Goal: Obtain resource: Download file/media

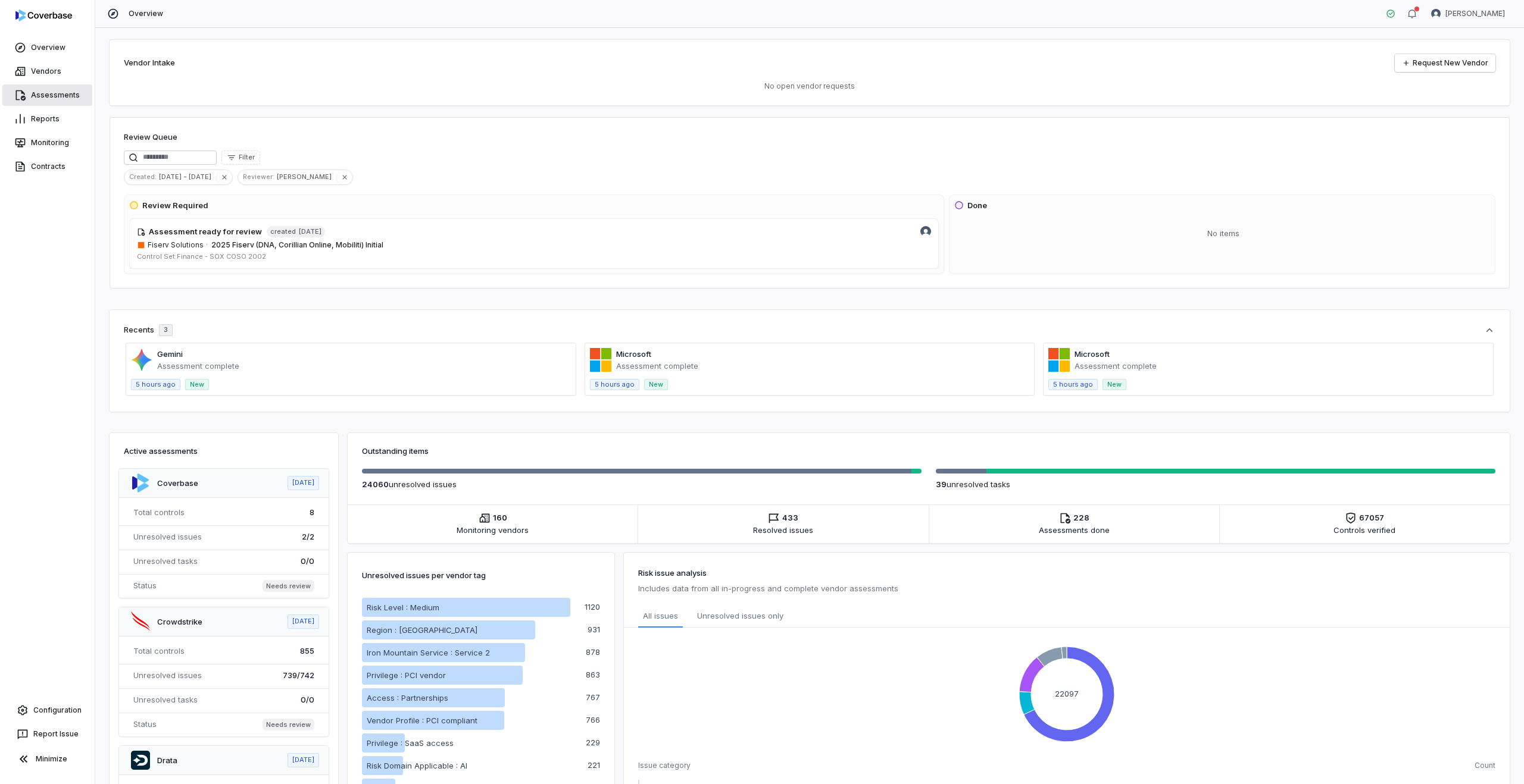
click at [53, 89] on link "Assessments" at bounding box center [47, 96] width 90 height 21
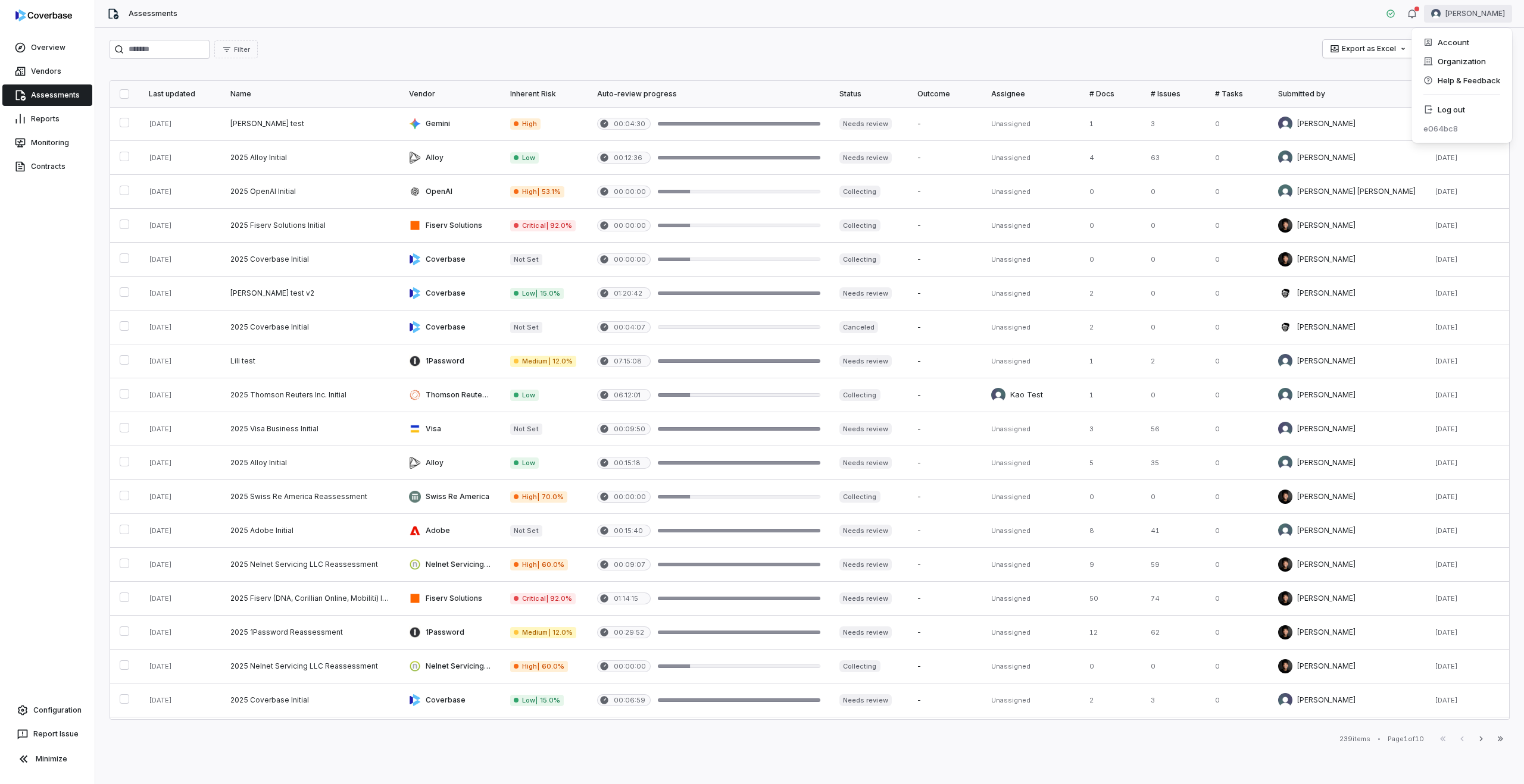
click at [1506, 13] on html "Overview Vendors Assessments Reports Monitoring Contracts Configuration Report …" at bounding box center [762, 392] width 1524 height 784
click at [1467, 113] on div "Log out" at bounding box center [1462, 109] width 91 height 19
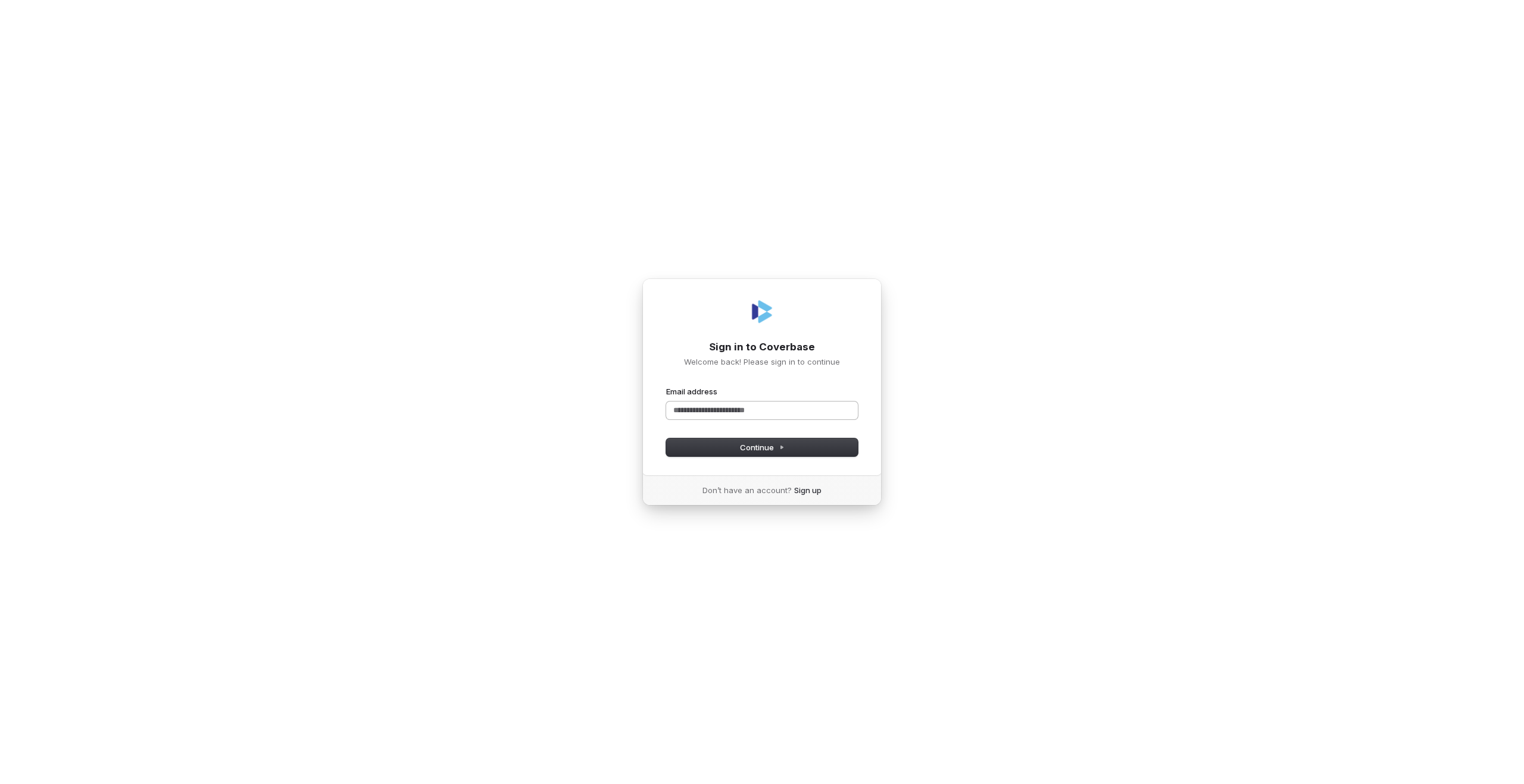
click at [690, 410] on input "Email address" at bounding box center [762, 410] width 191 height 18
type input "****"
click at [0, 784] on com-1password-button at bounding box center [0, 784] width 0 height 0
type input "**********"
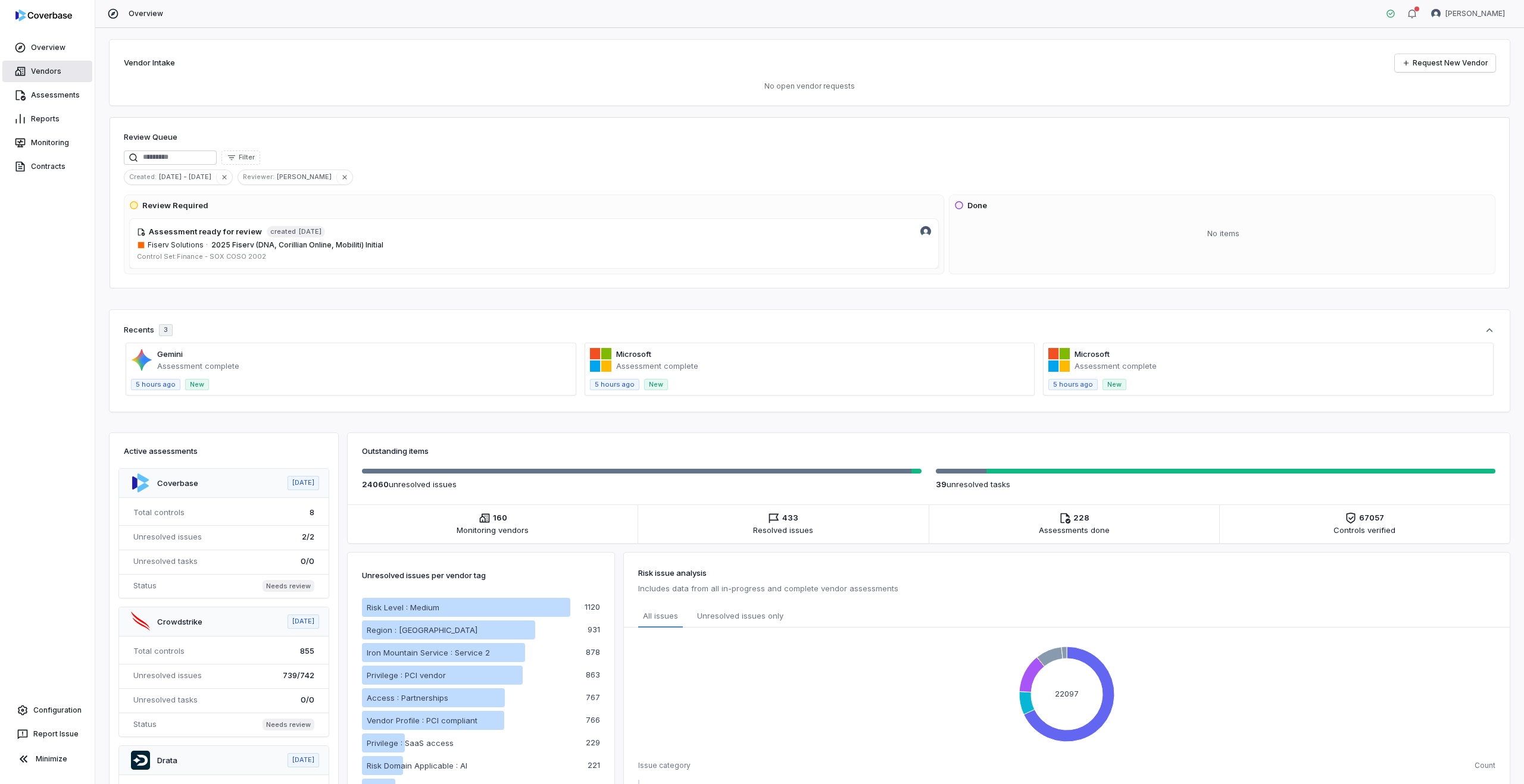
click at [51, 81] on link "Vendors" at bounding box center [47, 72] width 90 height 21
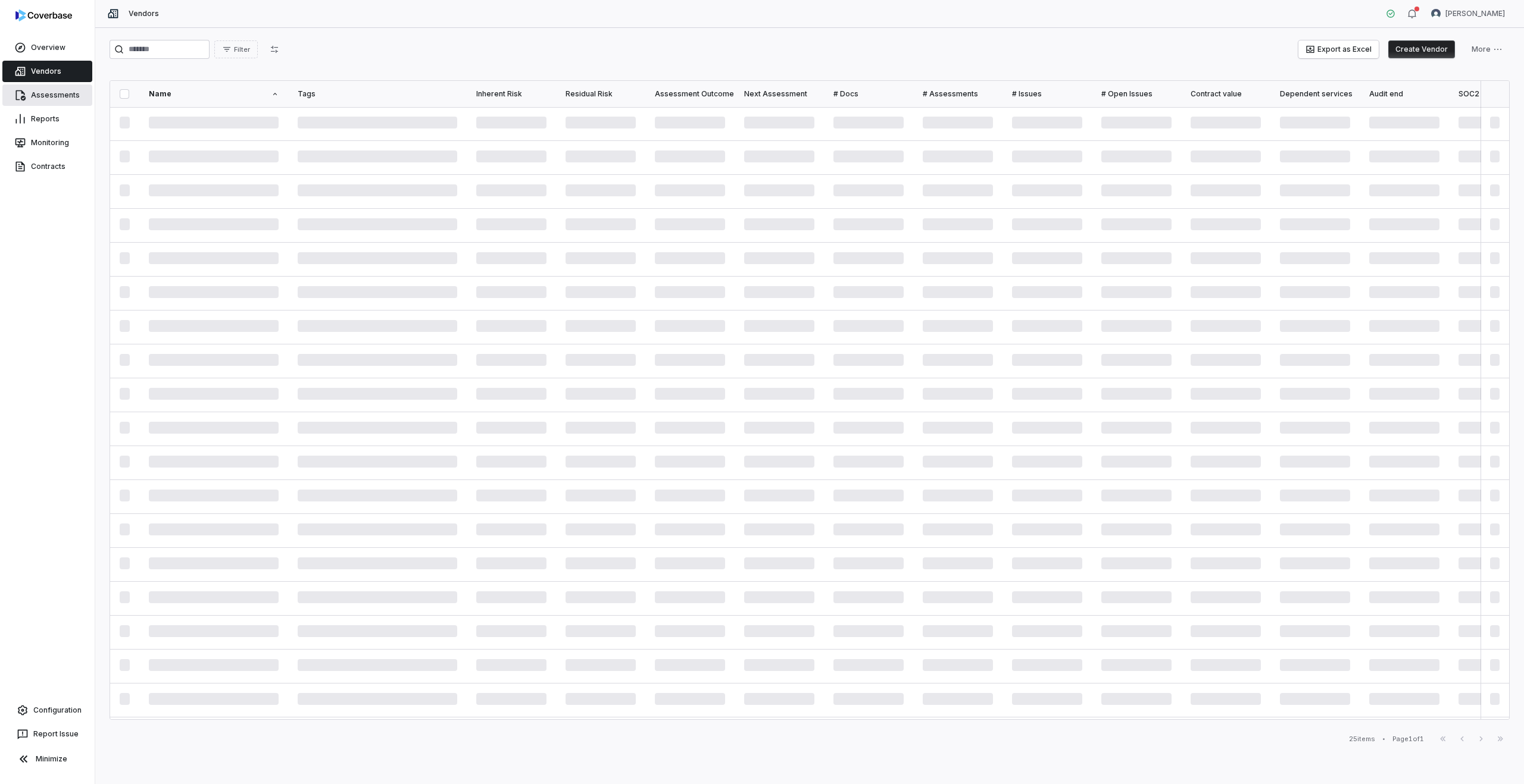
click at [31, 94] on link "Assessments" at bounding box center [47, 96] width 90 height 21
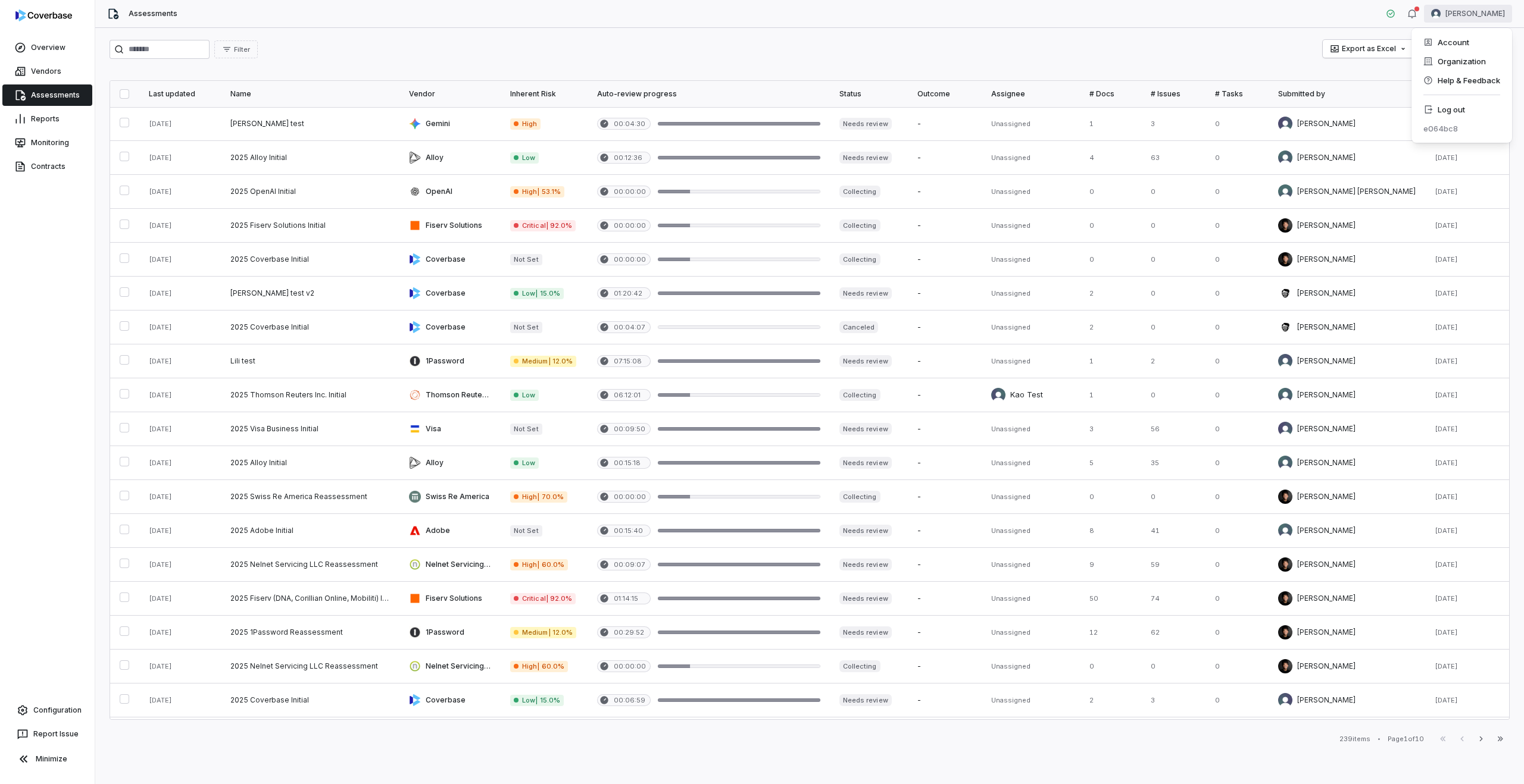
click at [1490, 13] on html "Overview Vendors Assessments Reports Monitoring Contracts Configuration Report …" at bounding box center [762, 392] width 1524 height 784
click at [1460, 114] on div "Log out" at bounding box center [1462, 109] width 91 height 19
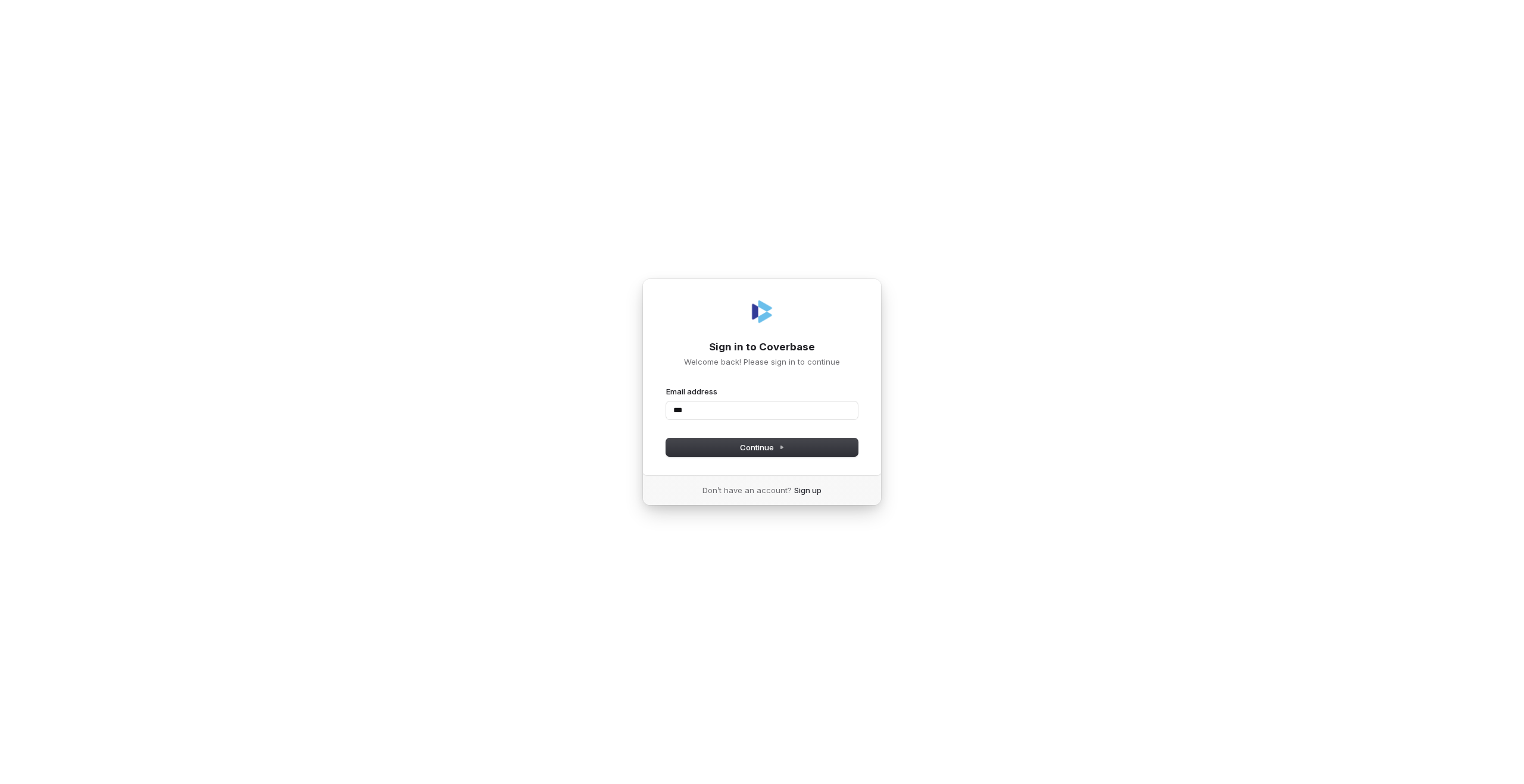
type input "****"
type input "**********"
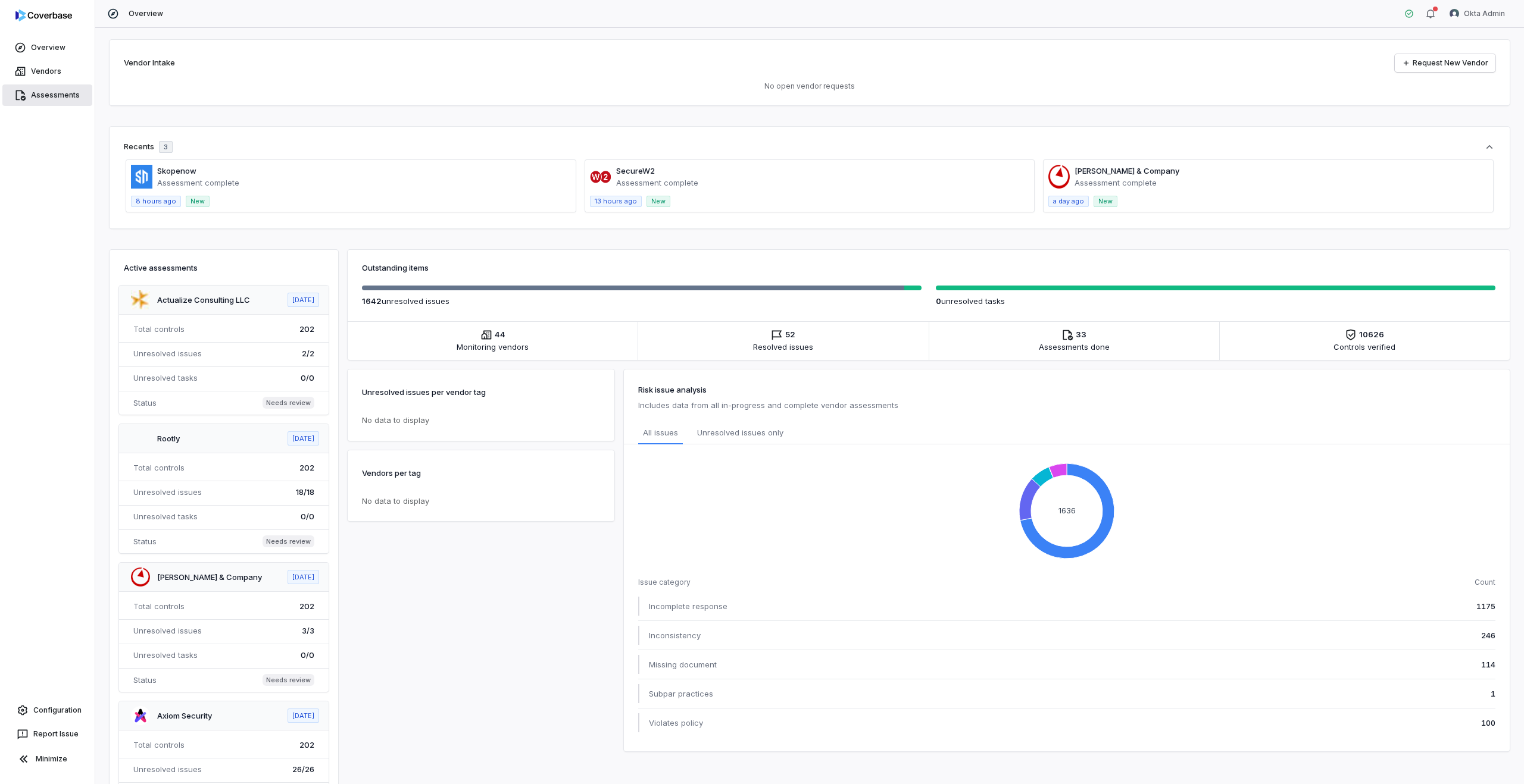
click at [35, 97] on link "Assessments" at bounding box center [47, 96] width 90 height 21
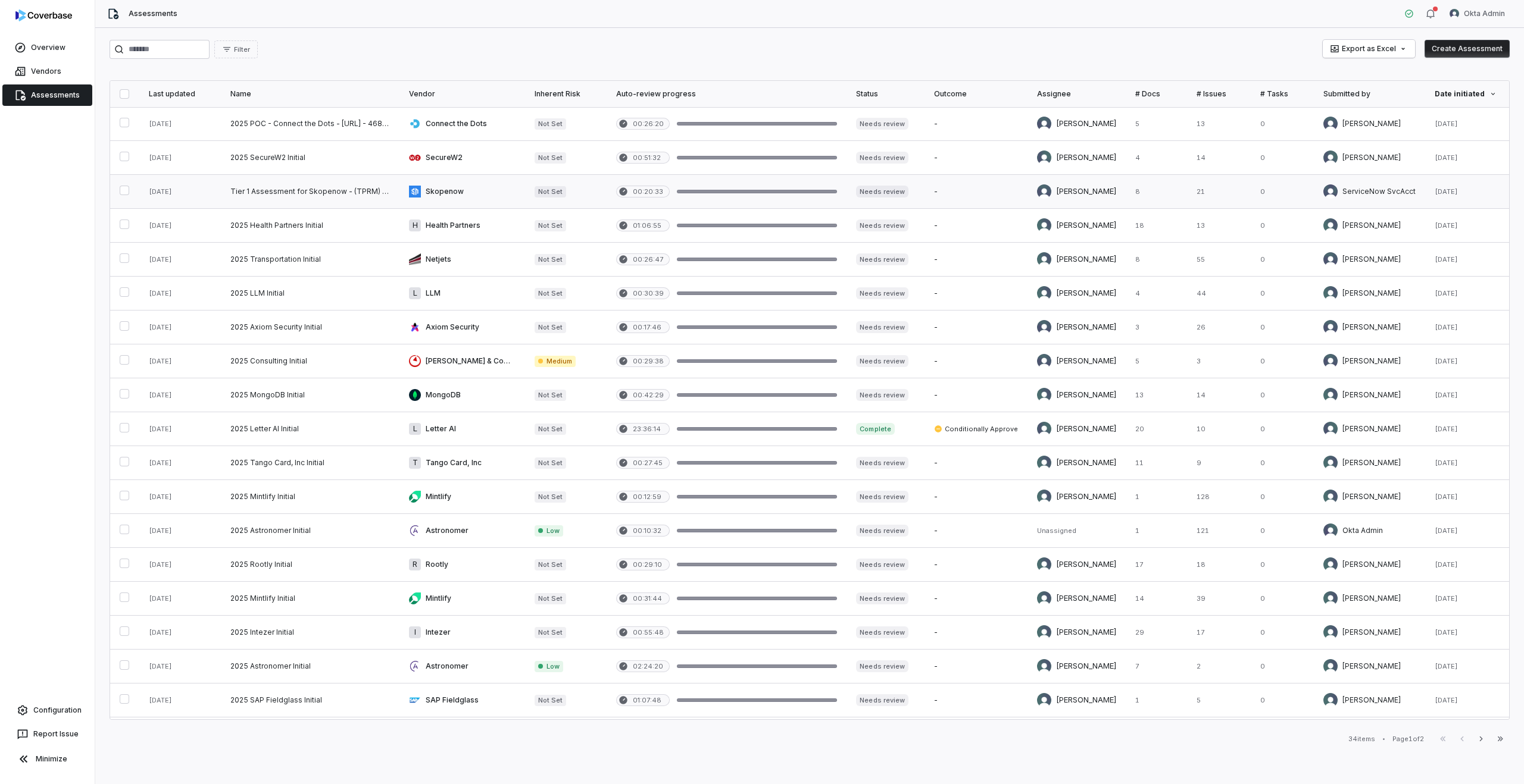
click at [463, 199] on link at bounding box center [462, 191] width 125 height 33
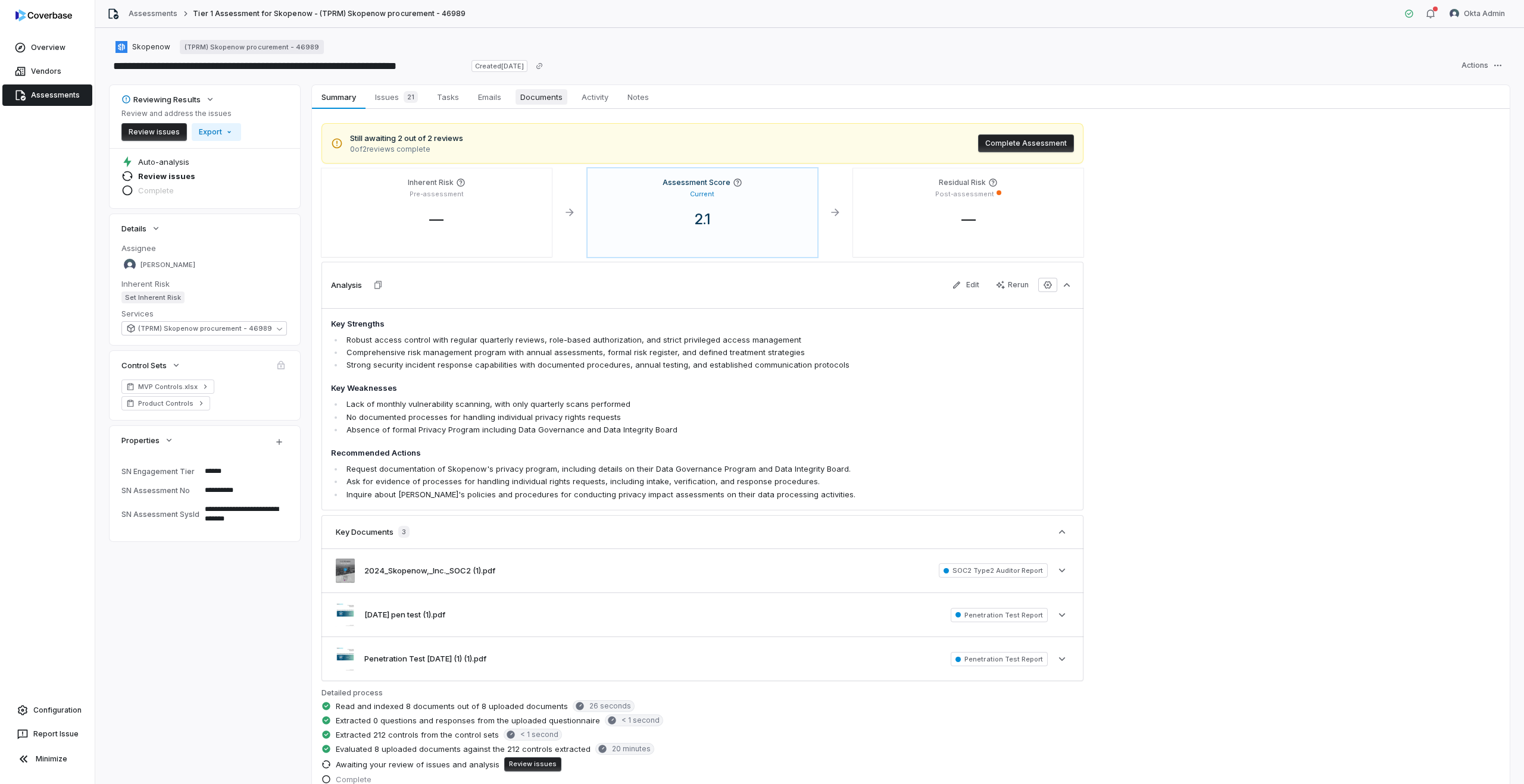
click at [532, 92] on span "Documents" at bounding box center [541, 97] width 52 height 15
type textarea "*"
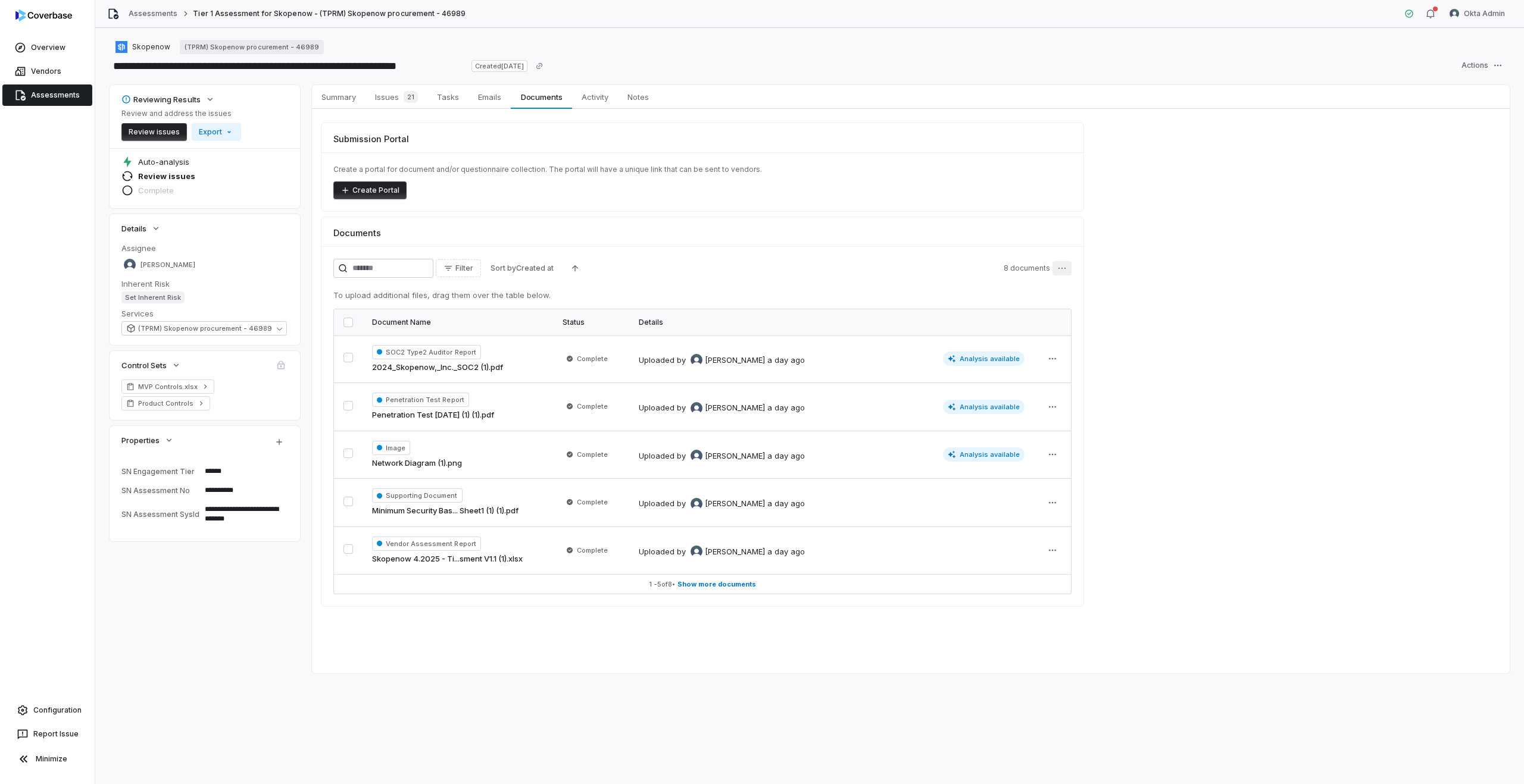
click at [1063, 266] on html "**********" at bounding box center [762, 392] width 1524 height 784
click at [1122, 298] on span "Download" at bounding box center [1122, 295] width 89 height 12
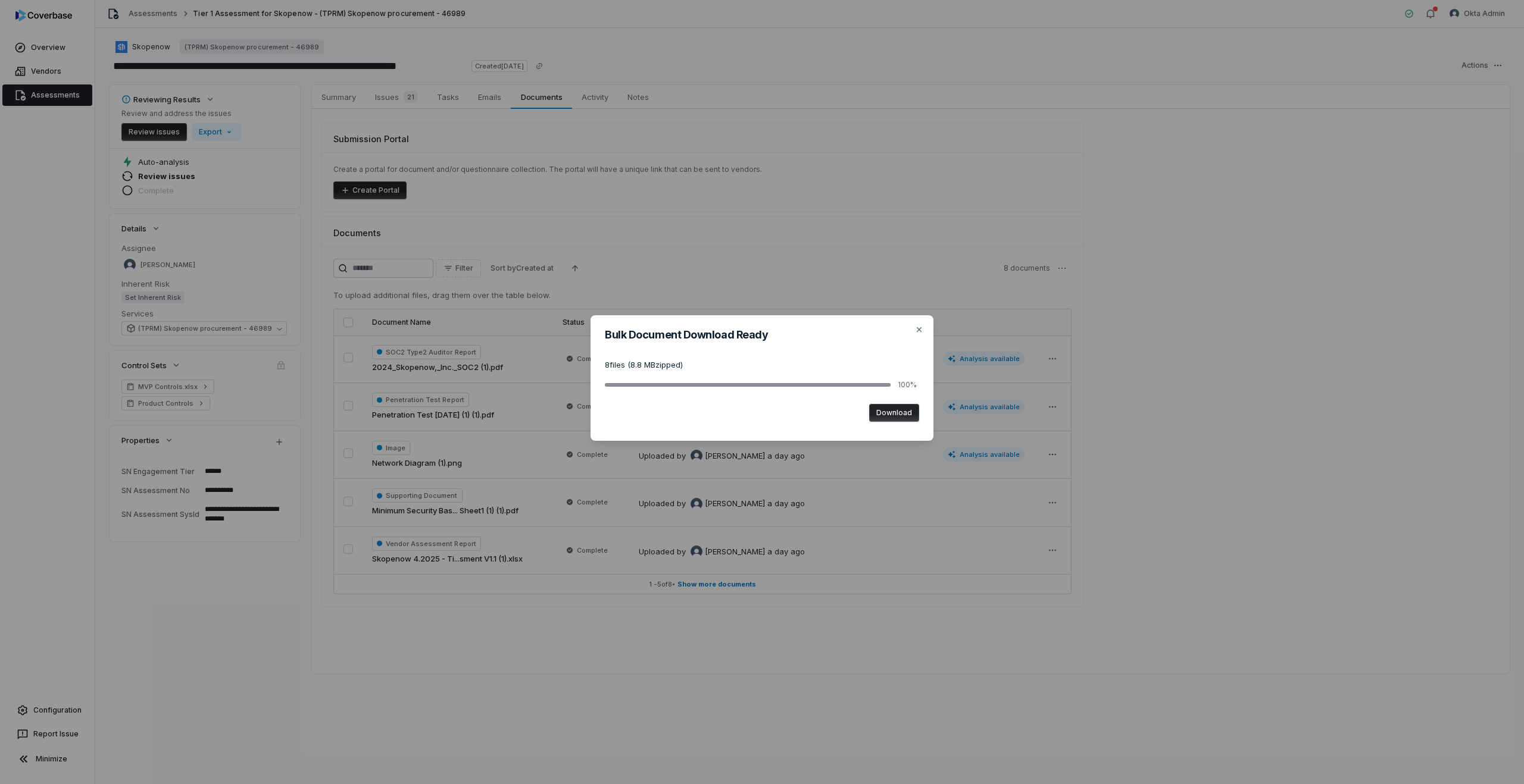
click at [890, 416] on button "Download" at bounding box center [894, 413] width 50 height 18
click at [918, 332] on icon "button" at bounding box center [919, 329] width 10 height 10
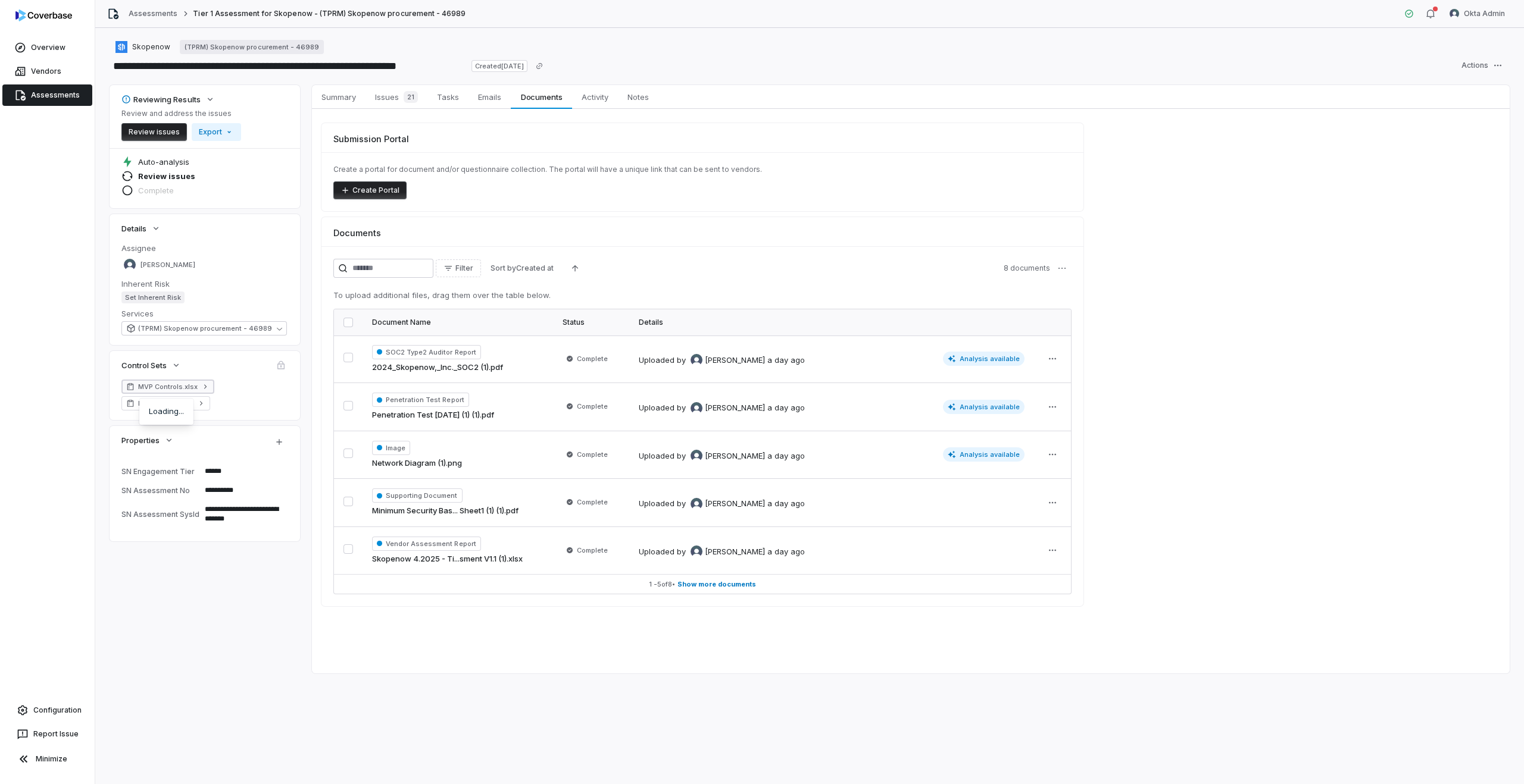
click at [165, 388] on span "MVP Controls.xlsx" at bounding box center [167, 386] width 60 height 10
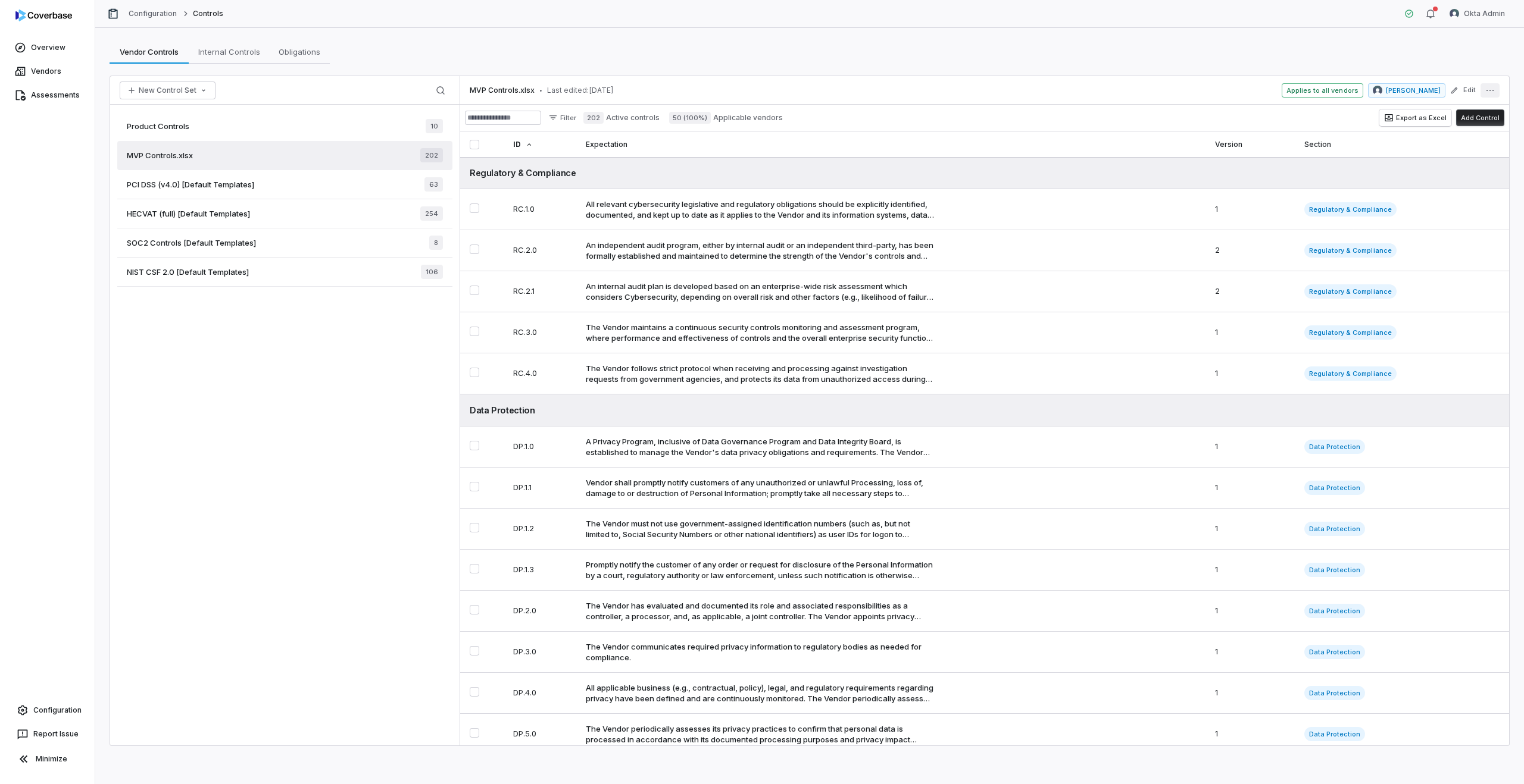
click at [1486, 90] on icon "More actions" at bounding box center [1490, 90] width 7 height 1
click at [1241, 120] on div "Filter 202 Active controls 50 (100%) Applicable vendors Export as Excel Add Con…" at bounding box center [985, 117] width 1049 height 26
click at [1420, 117] on button "Export as Excel" at bounding box center [1415, 117] width 72 height 17
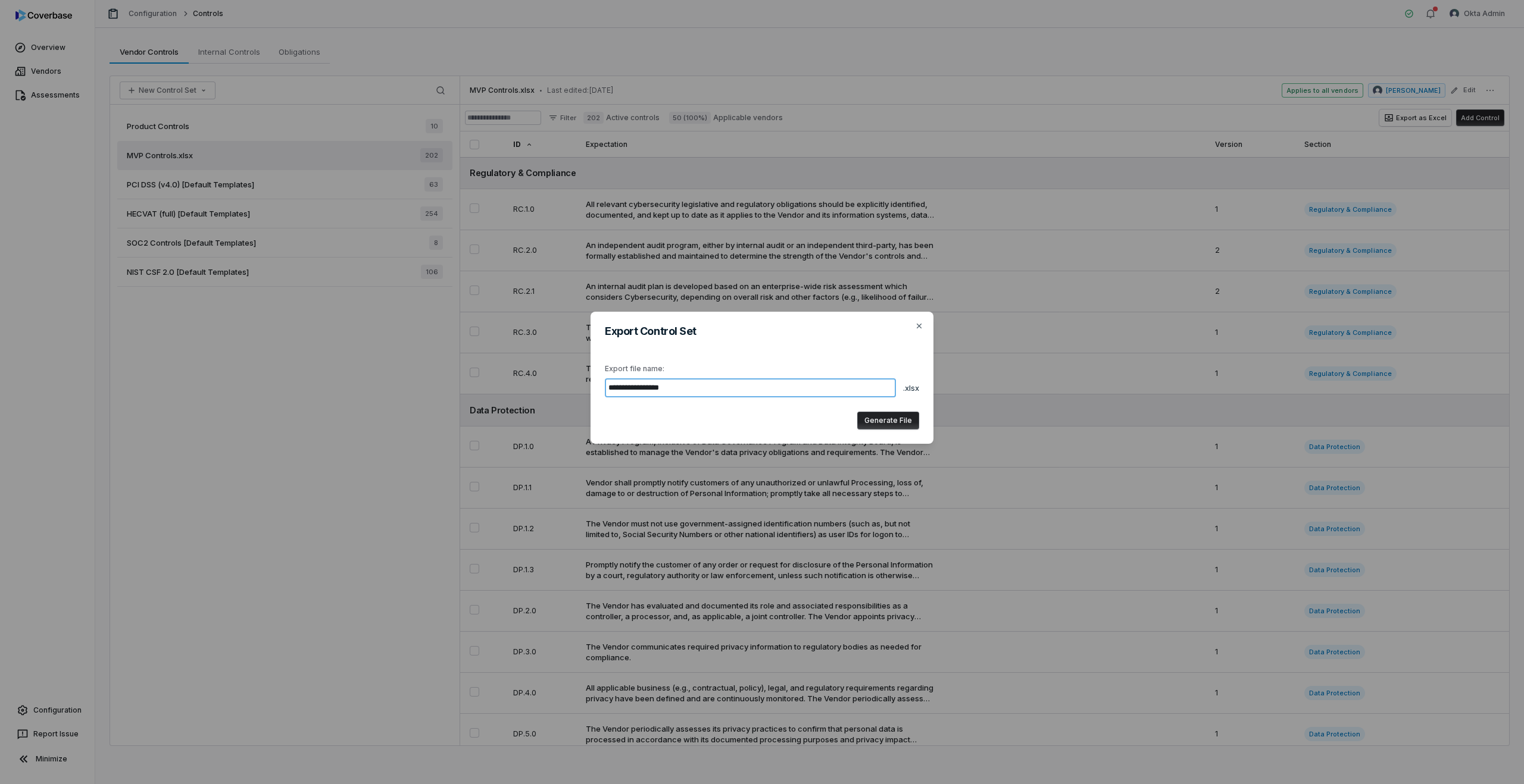
click at [682, 387] on input "**********" at bounding box center [750, 387] width 292 height 19
type input "**********"
click at [888, 417] on button "Generate File" at bounding box center [888, 421] width 62 height 18
click at [907, 417] on button "Download" at bounding box center [894, 422] width 50 height 18
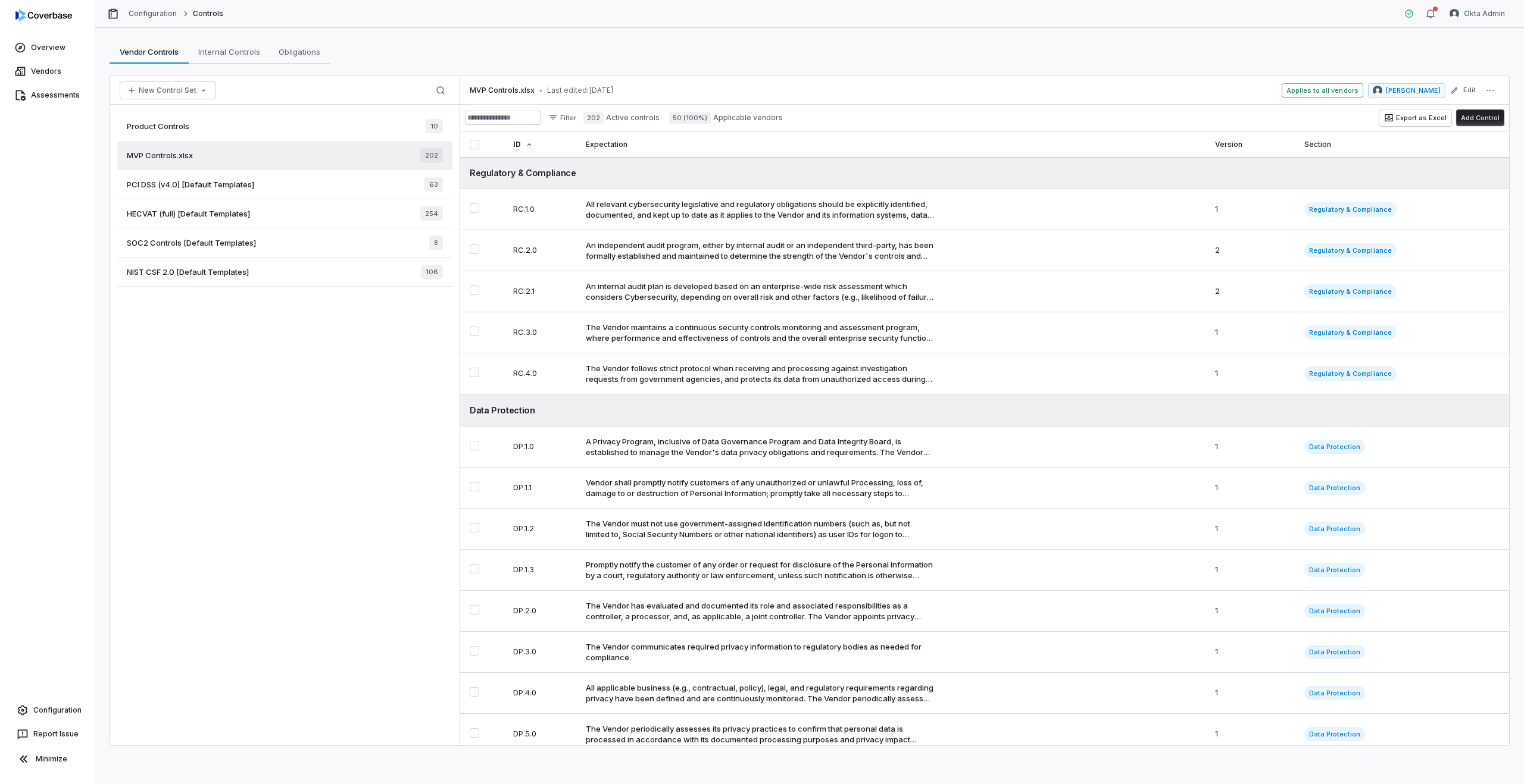
click at [224, 122] on div "Product Controls 10" at bounding box center [284, 126] width 335 height 30
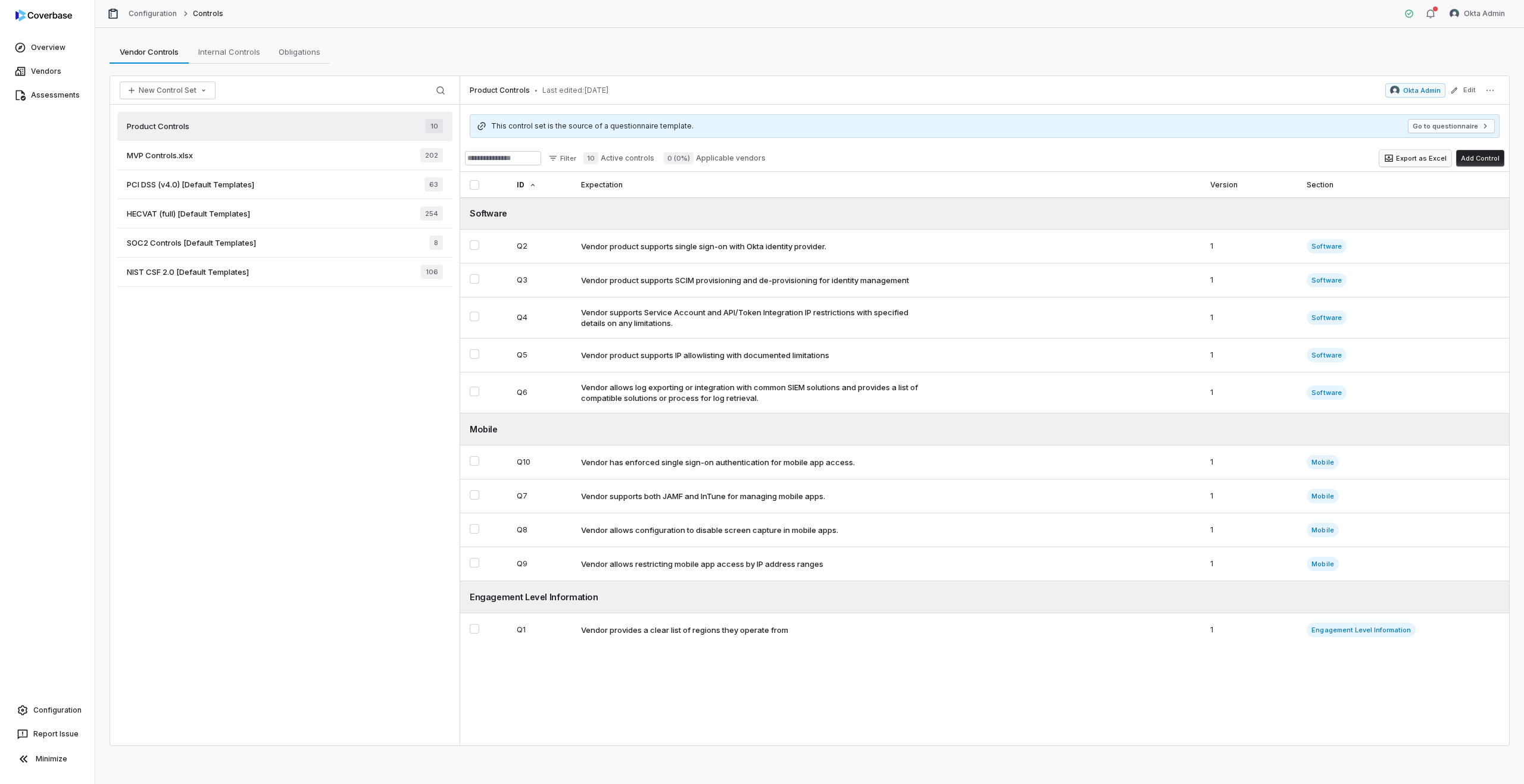
click at [1416, 157] on button "Export as Excel" at bounding box center [1415, 158] width 72 height 17
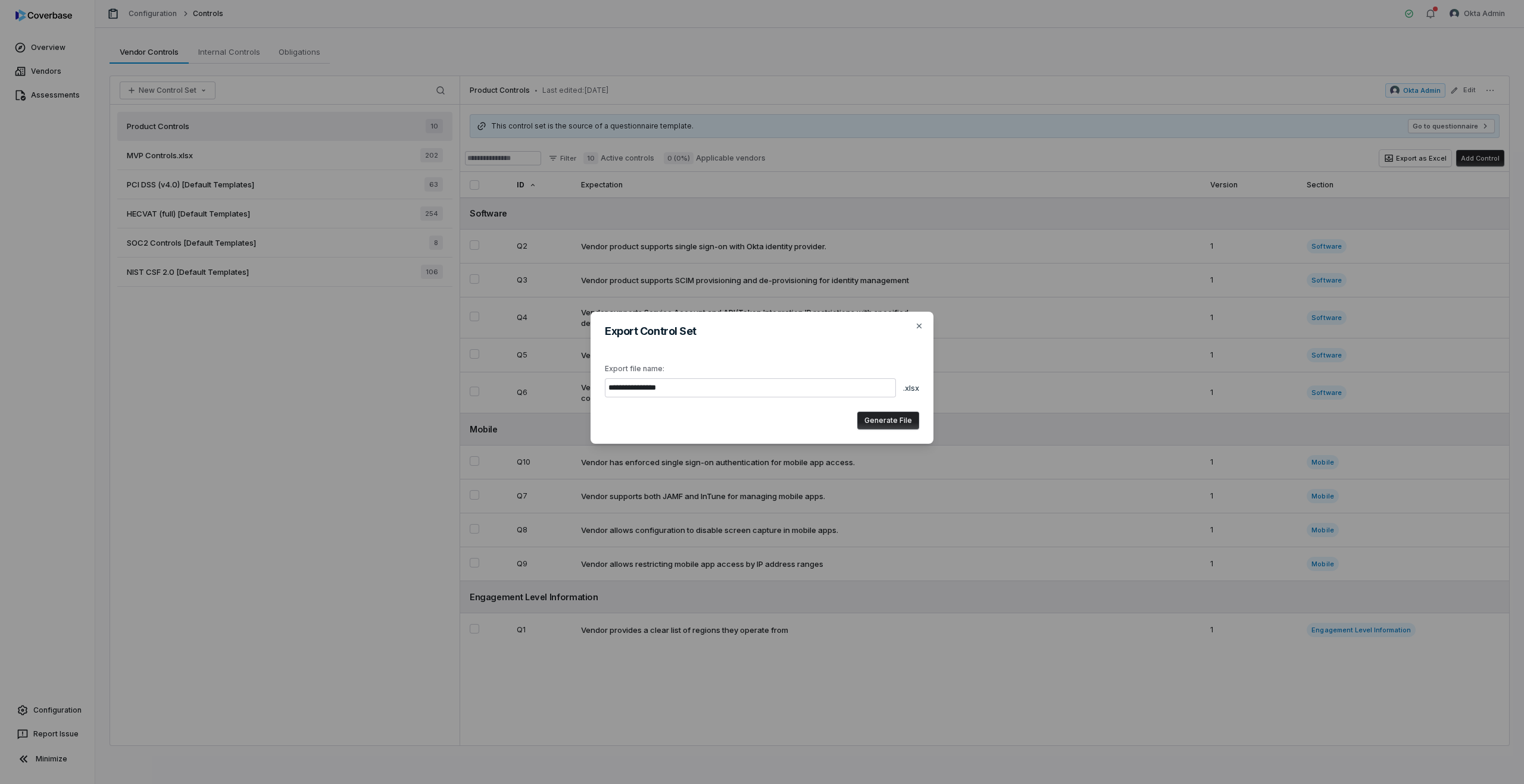
click at [885, 422] on button "Generate File" at bounding box center [888, 421] width 62 height 18
click at [896, 419] on button "Download" at bounding box center [894, 422] width 50 height 18
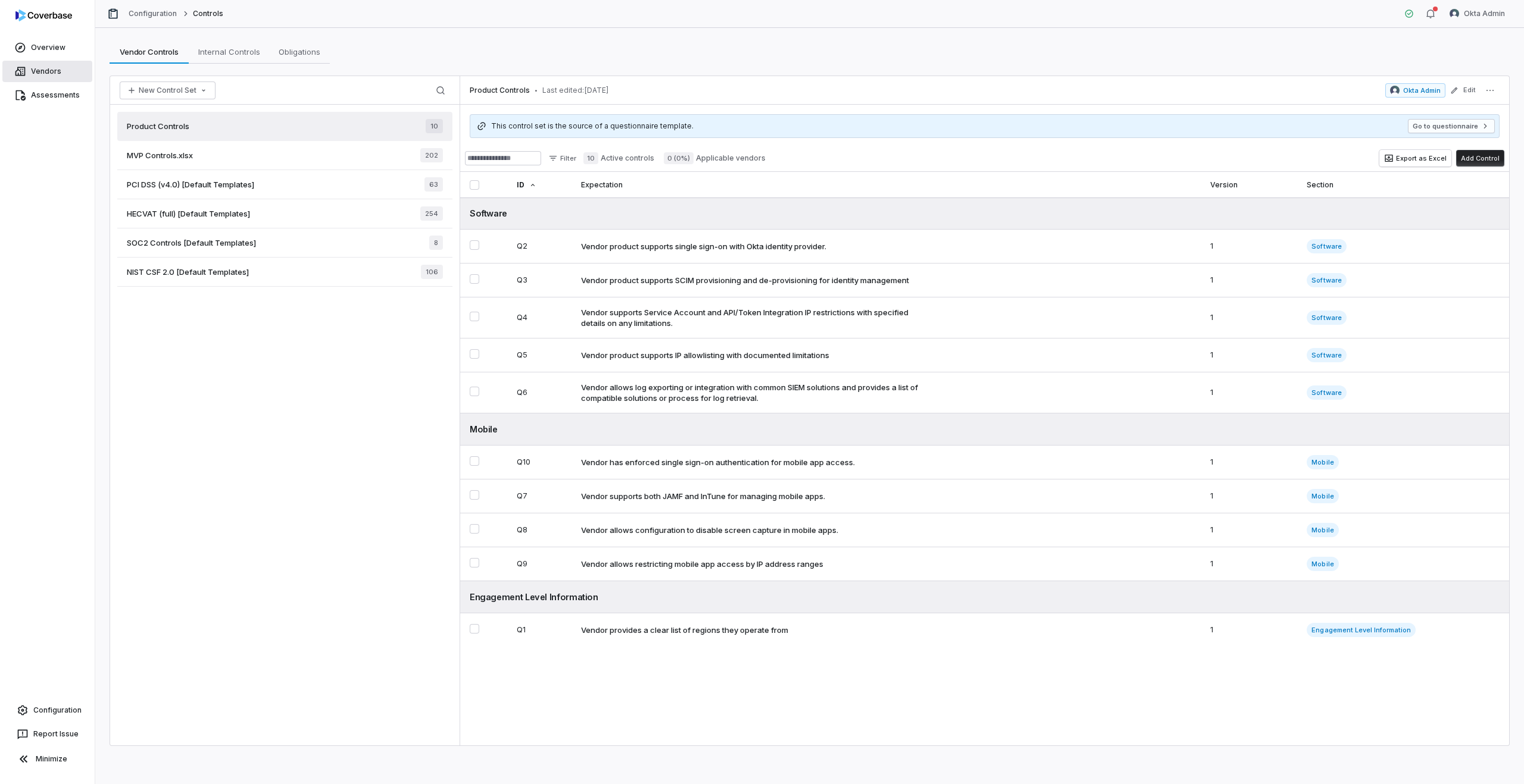
click at [44, 67] on link "Vendors" at bounding box center [47, 72] width 90 height 21
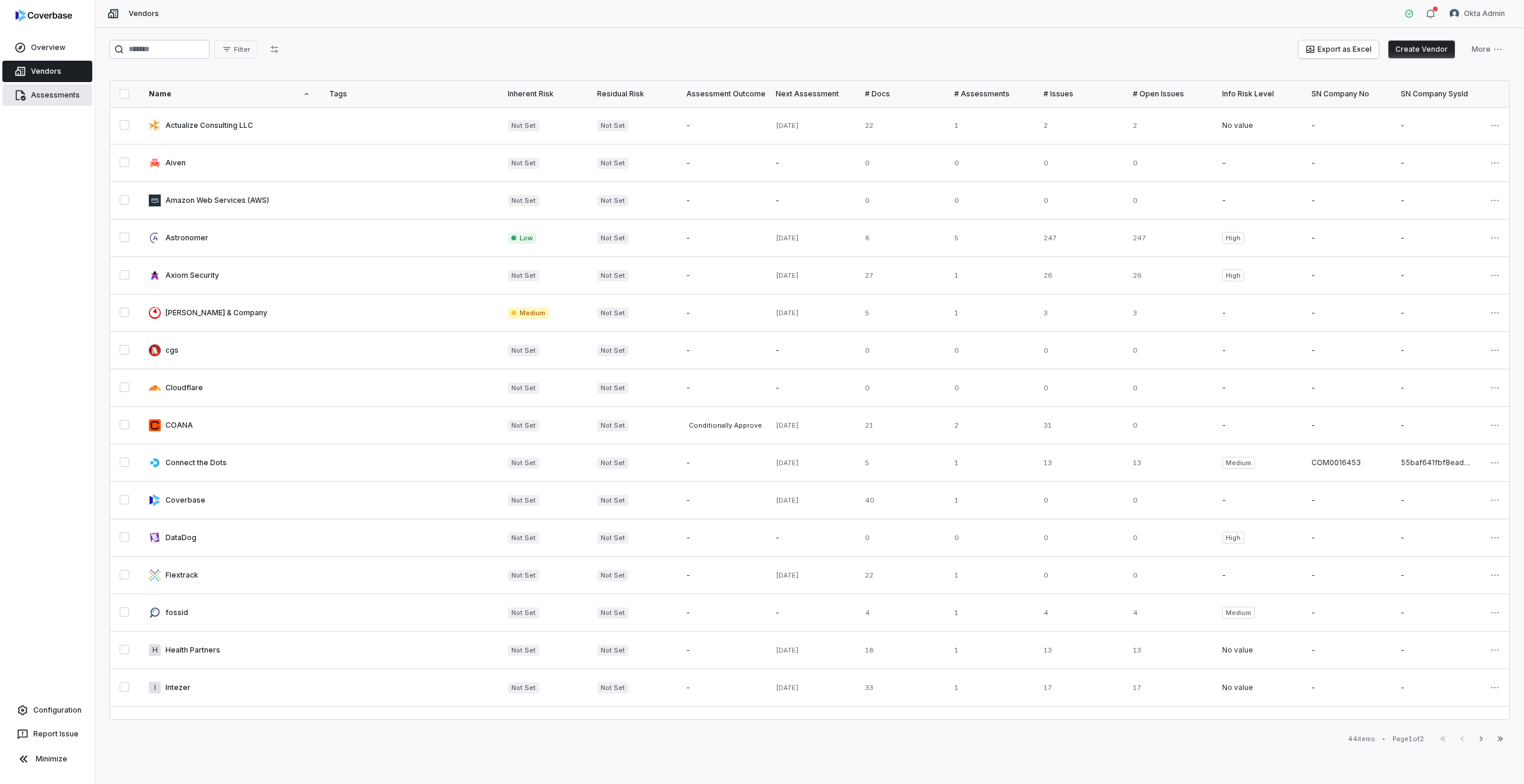
click at [42, 90] on link "Assessments" at bounding box center [47, 96] width 90 height 21
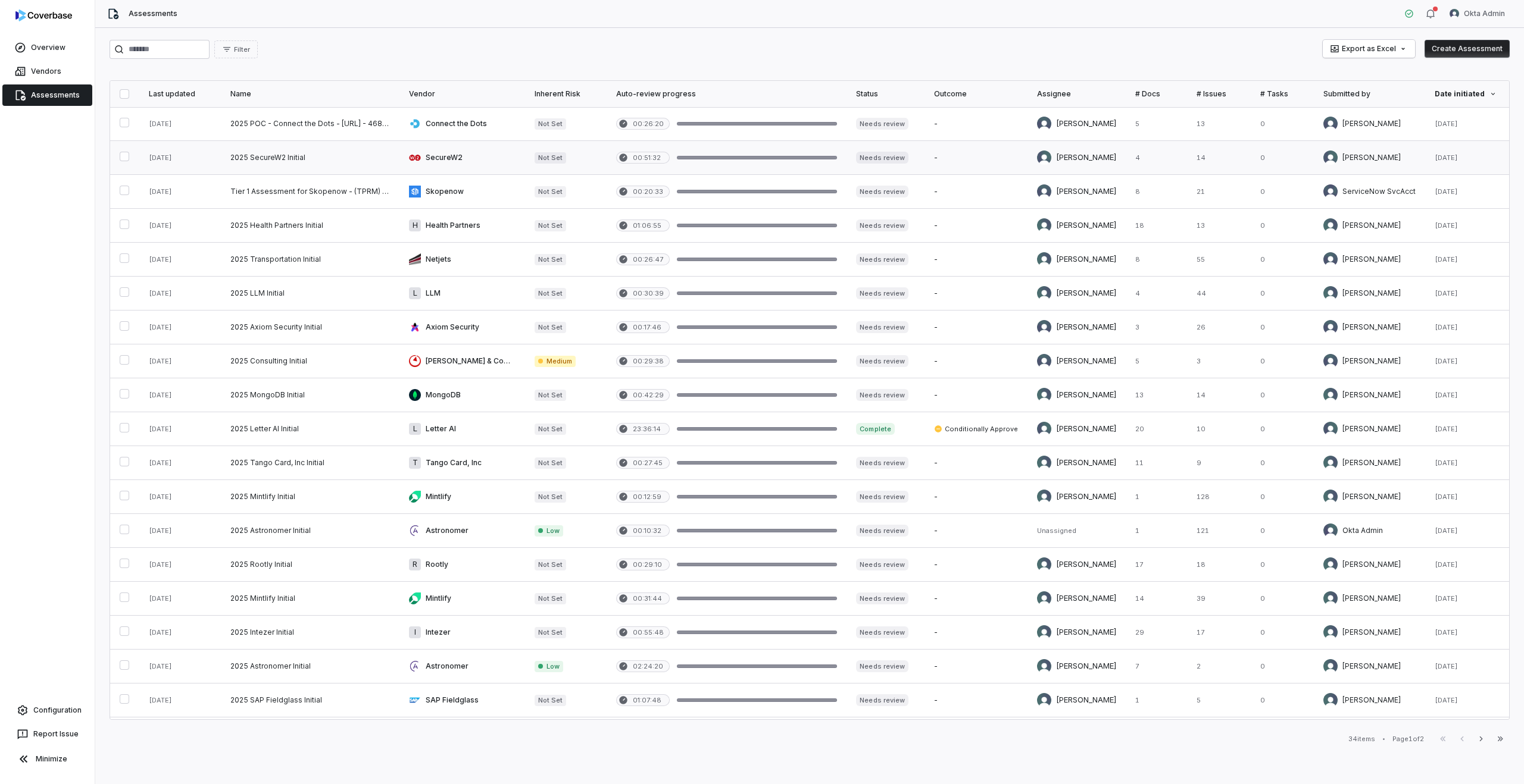
click at [319, 164] on link at bounding box center [310, 157] width 179 height 33
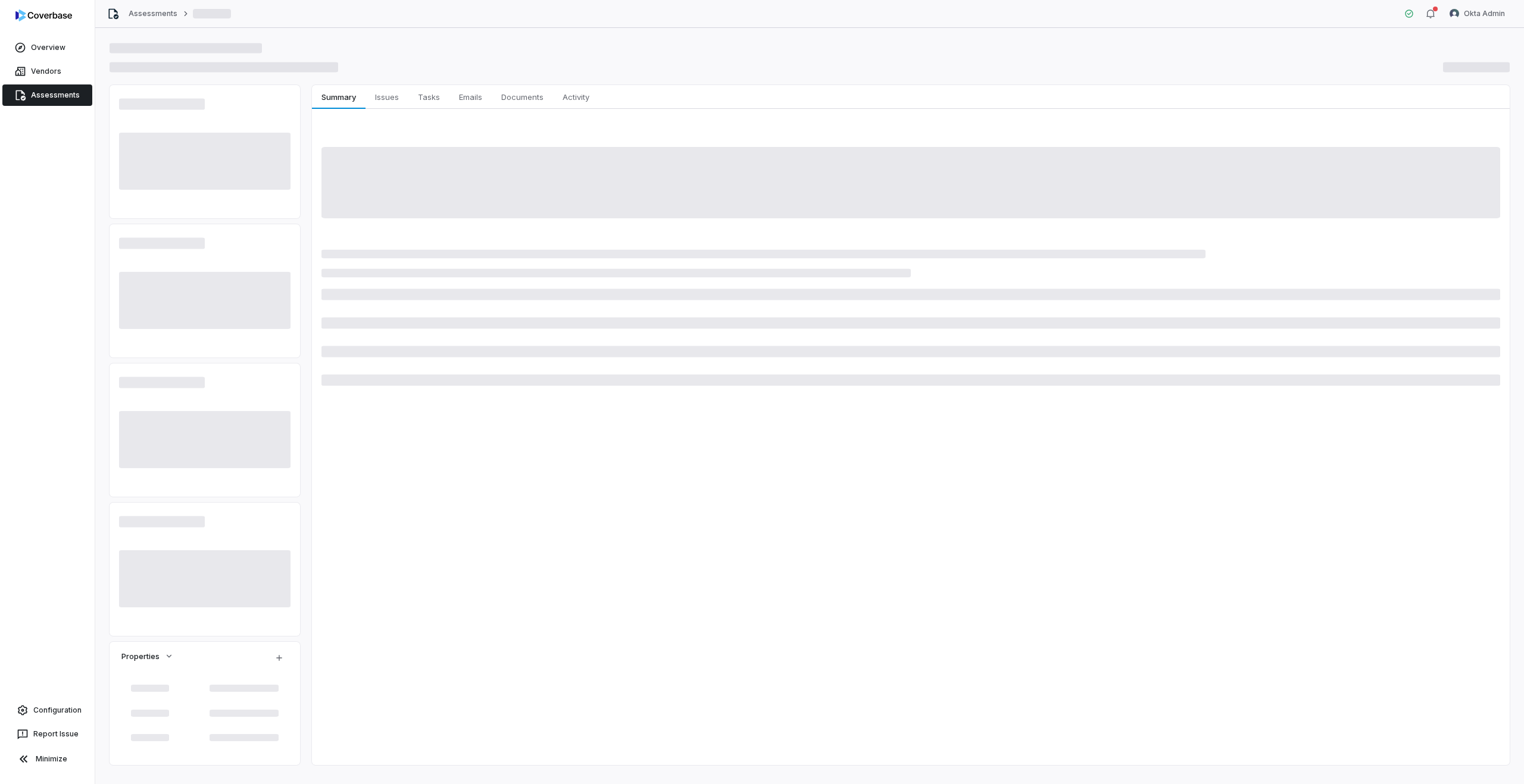
click at [64, 94] on link "Assessments" at bounding box center [47, 96] width 90 height 21
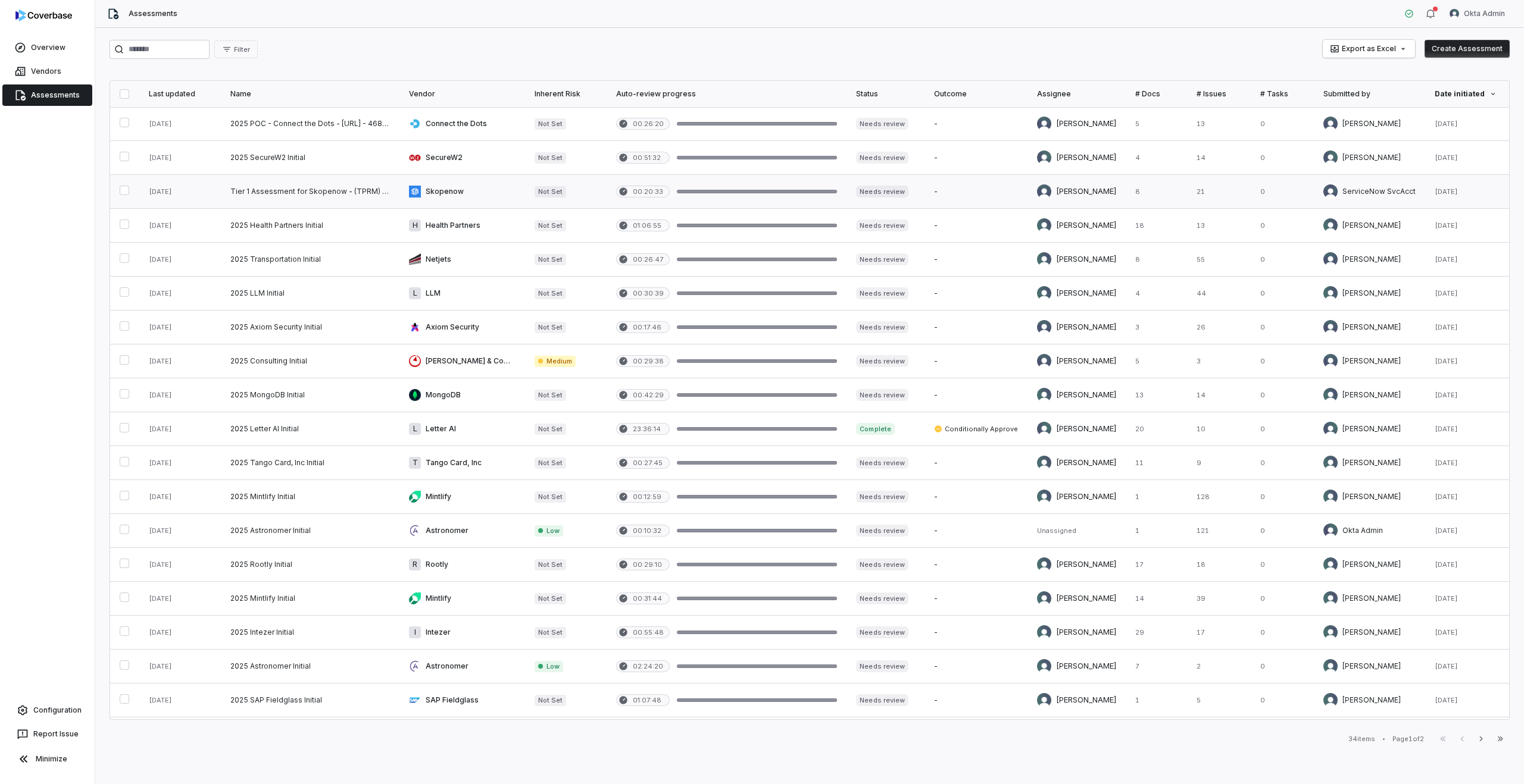
click at [348, 188] on link at bounding box center [310, 191] width 179 height 33
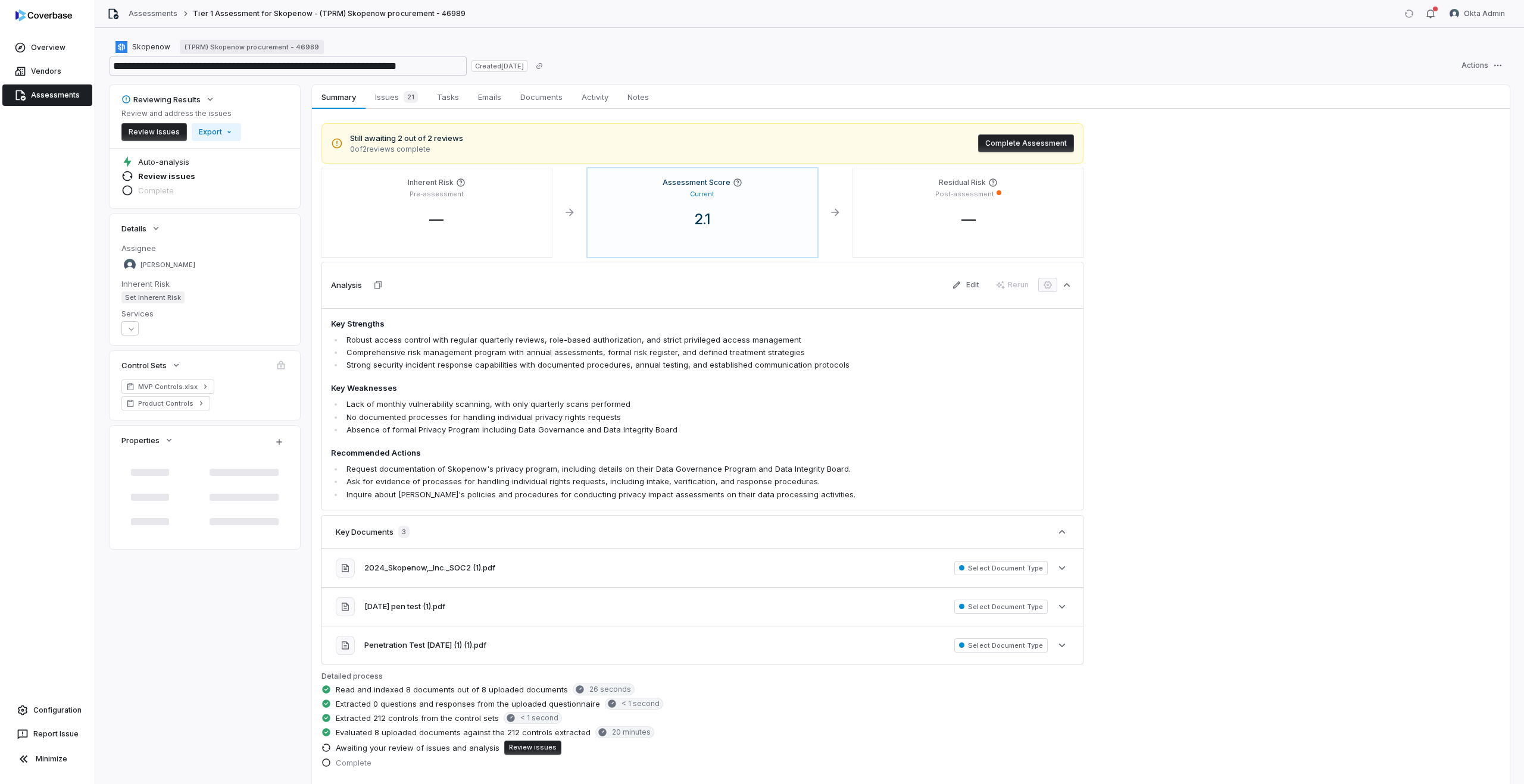
type textarea "*"
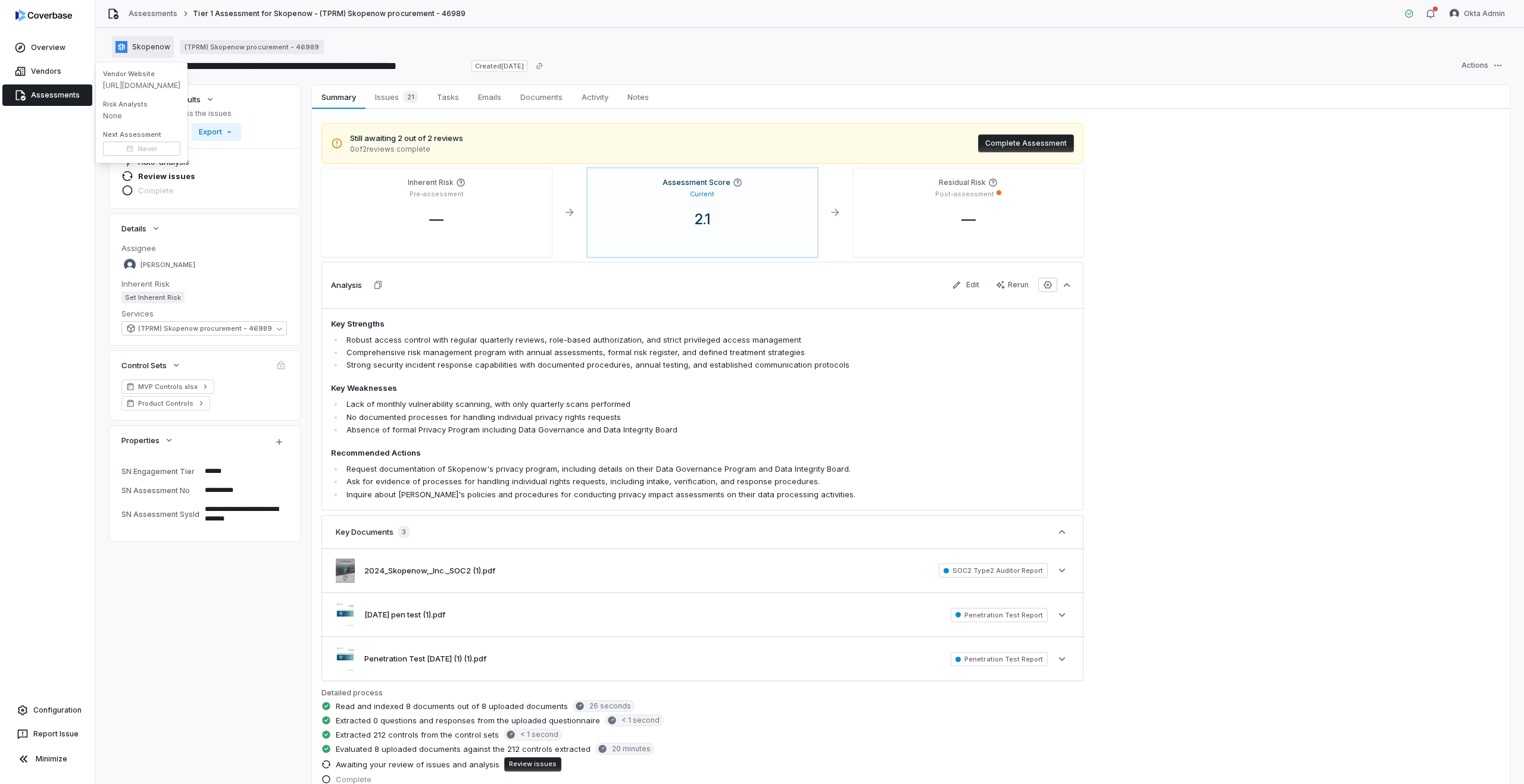
click at [149, 49] on span "Skopenow" at bounding box center [151, 46] width 38 height 10
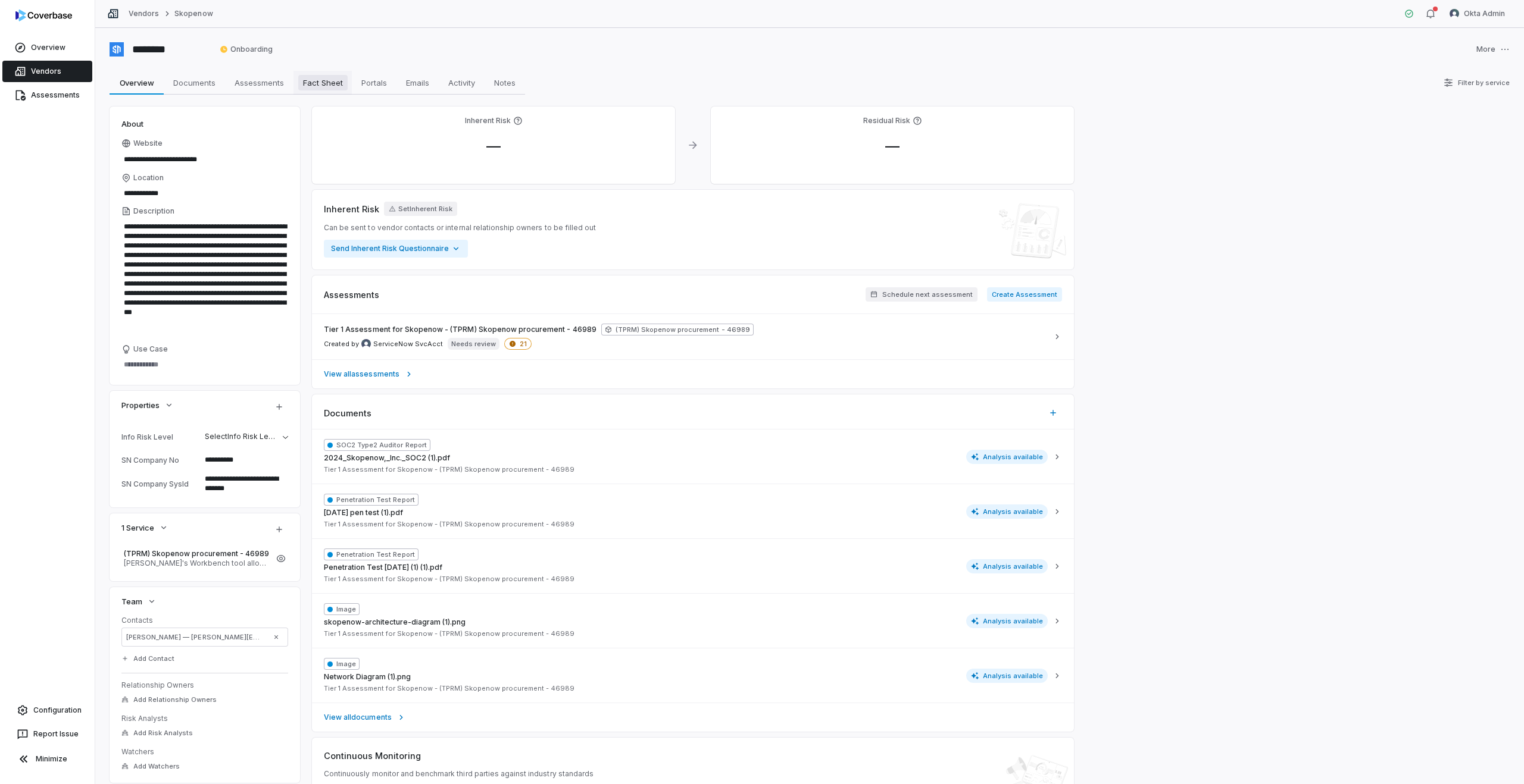
click at [330, 85] on span "Fact Sheet" at bounding box center [322, 82] width 49 height 15
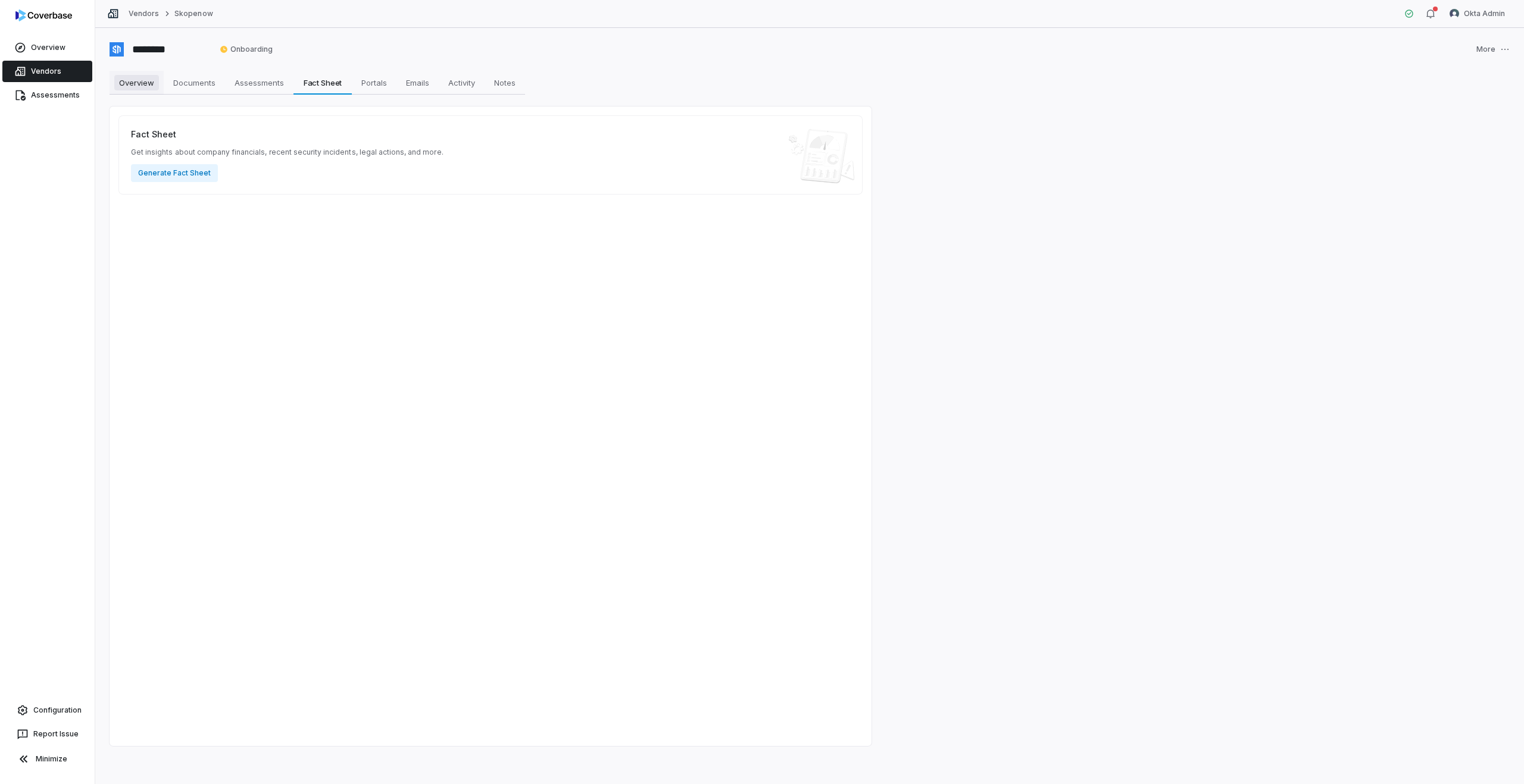
click at [125, 84] on span "Overview" at bounding box center [137, 82] width 45 height 15
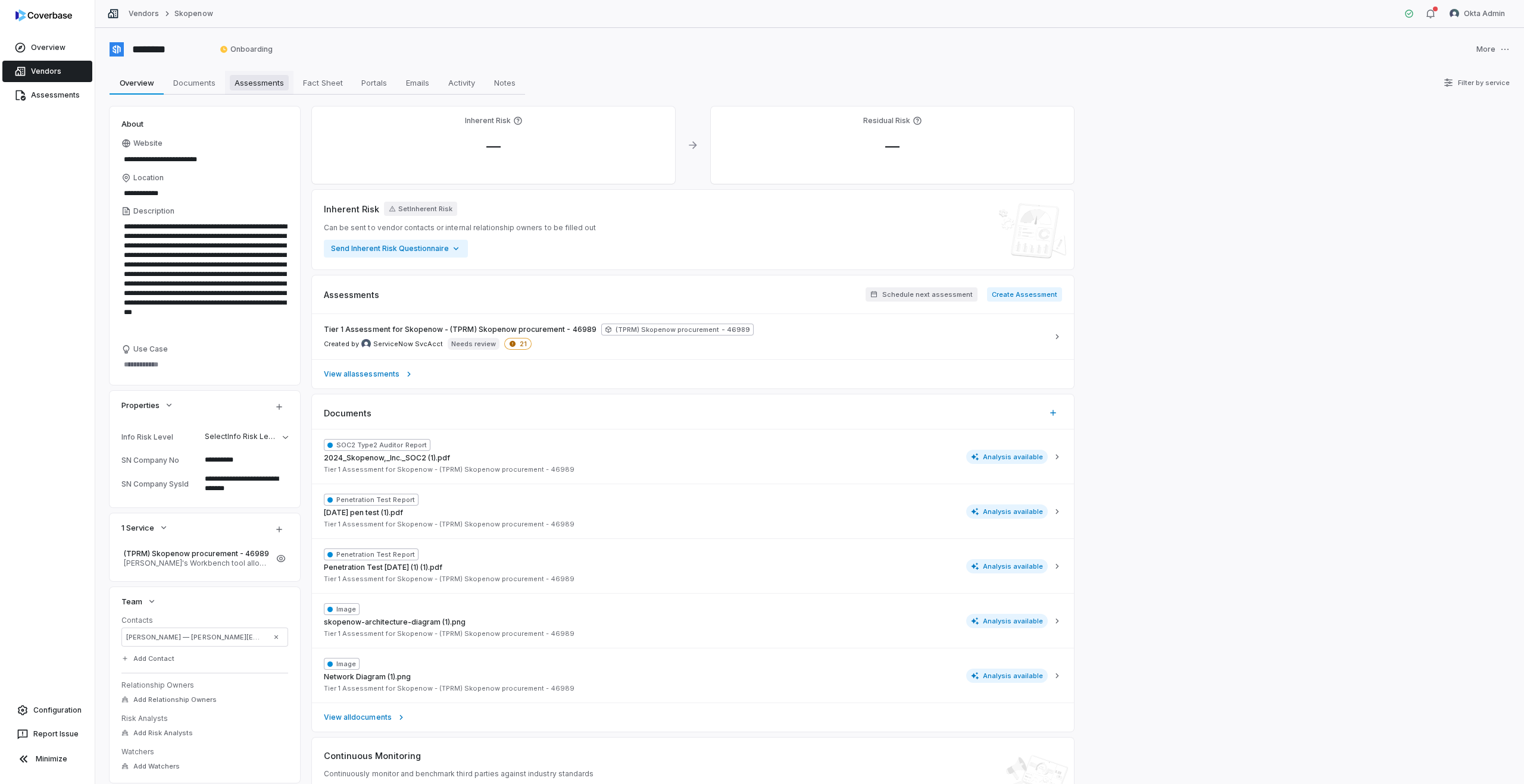
click at [266, 89] on span "Assessments" at bounding box center [259, 82] width 59 height 15
type textarea "*"
